Goal: Find specific page/section: Find specific page/section

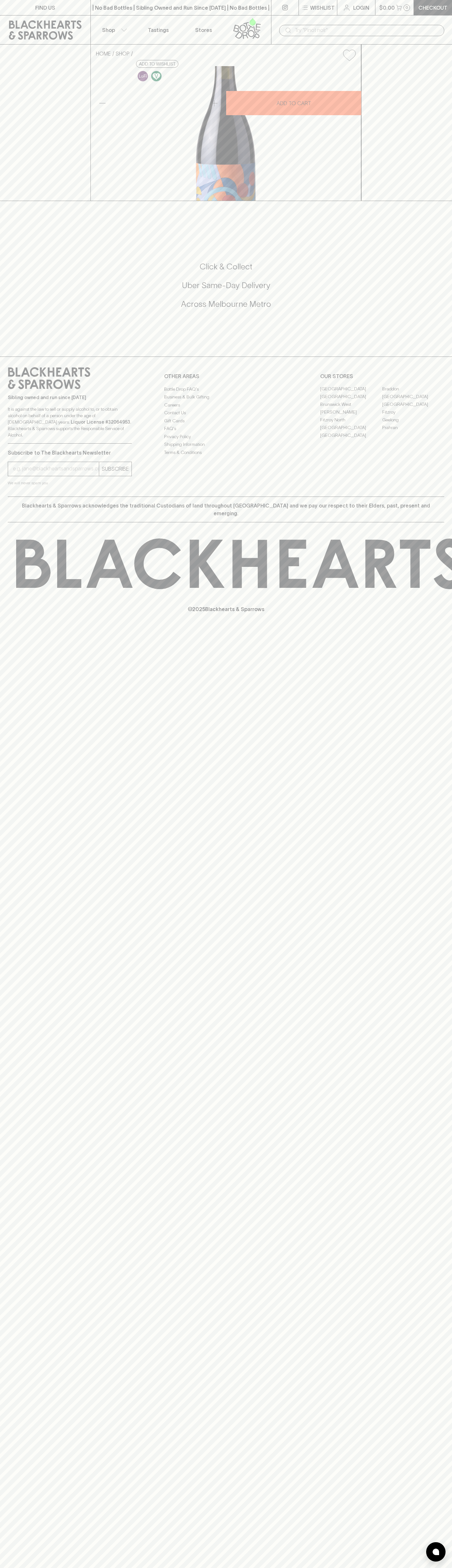
click at [112, 20] on button "Shop" at bounding box center [113, 29] width 45 height 29
click at [451, 391] on html "FIND US | No Bad Bottles | Sibling Owned and Run Since [DATE] | No Bad Bottles …" at bounding box center [226, 784] width 452 height 1568
click at [76, 1567] on html "FIND US | No Bad Bottles | Sibling Owned and Run Since [DATE] | No Bad Bottles …" at bounding box center [226, 784] width 452 height 1568
click at [9, 1435] on div at bounding box center [226, 784] width 452 height 1568
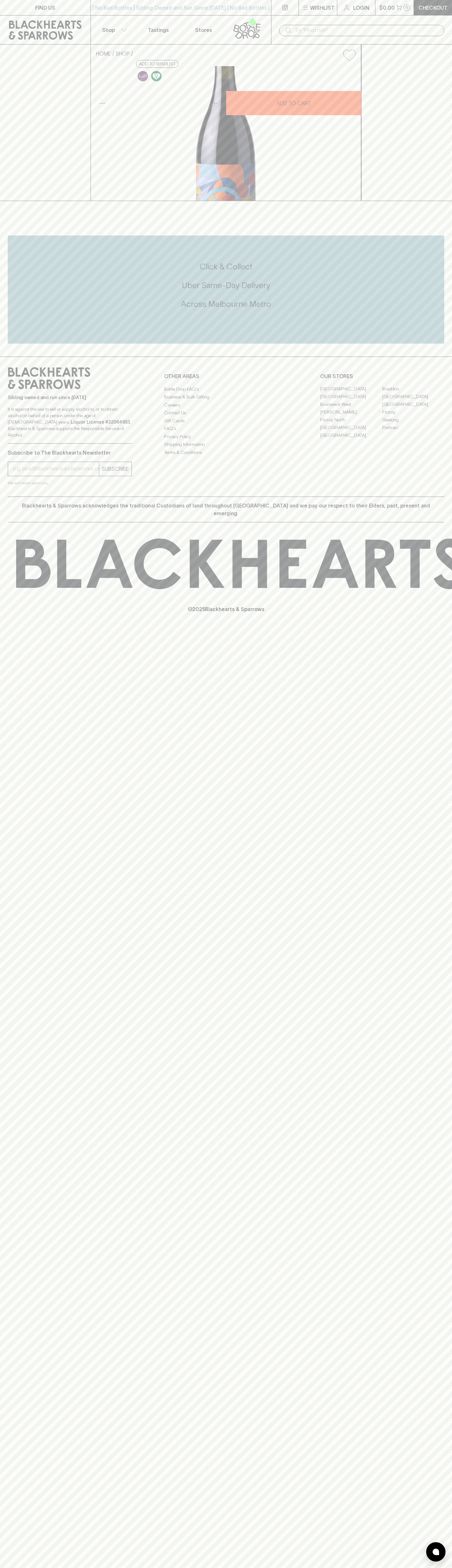
click at [351, 401] on link "[GEOGRAPHIC_DATA]" at bounding box center [351, 397] width 62 height 8
